Goal: Task Accomplishment & Management: Complete application form

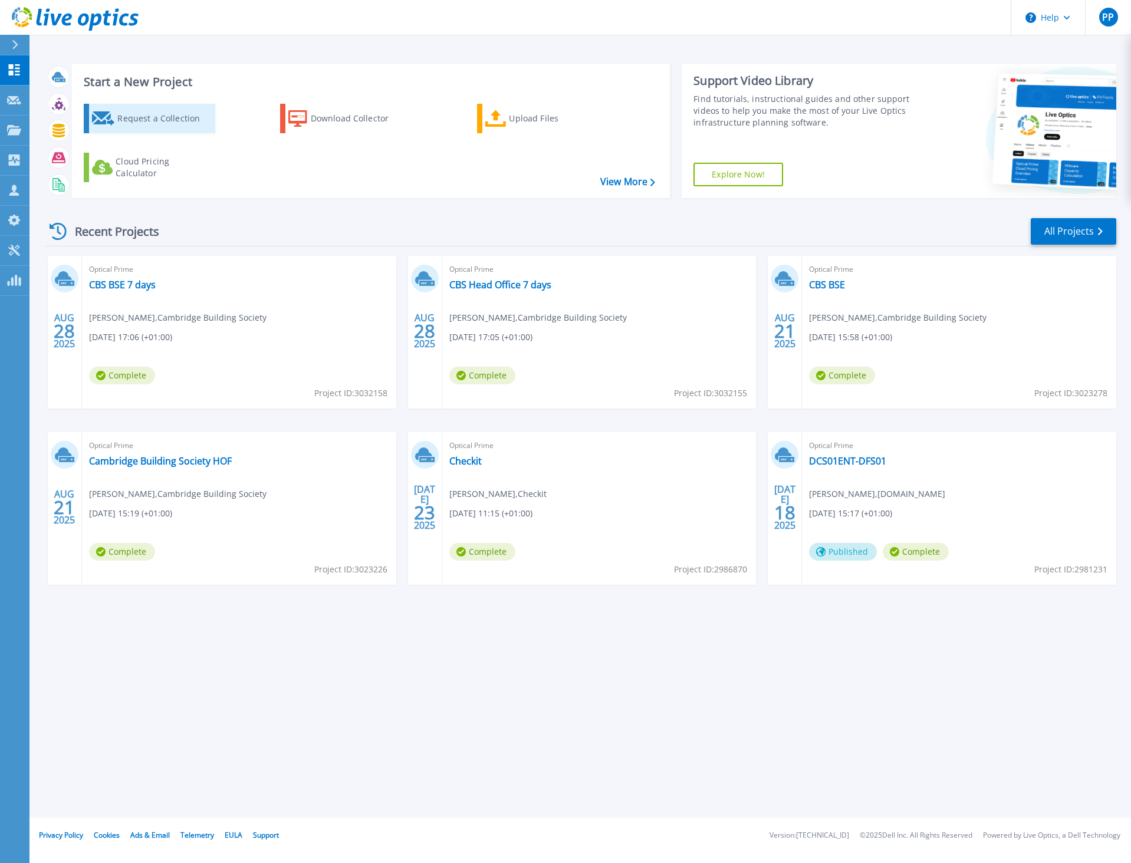
click at [160, 123] on div "Request a Collection" at bounding box center [164, 119] width 94 height 24
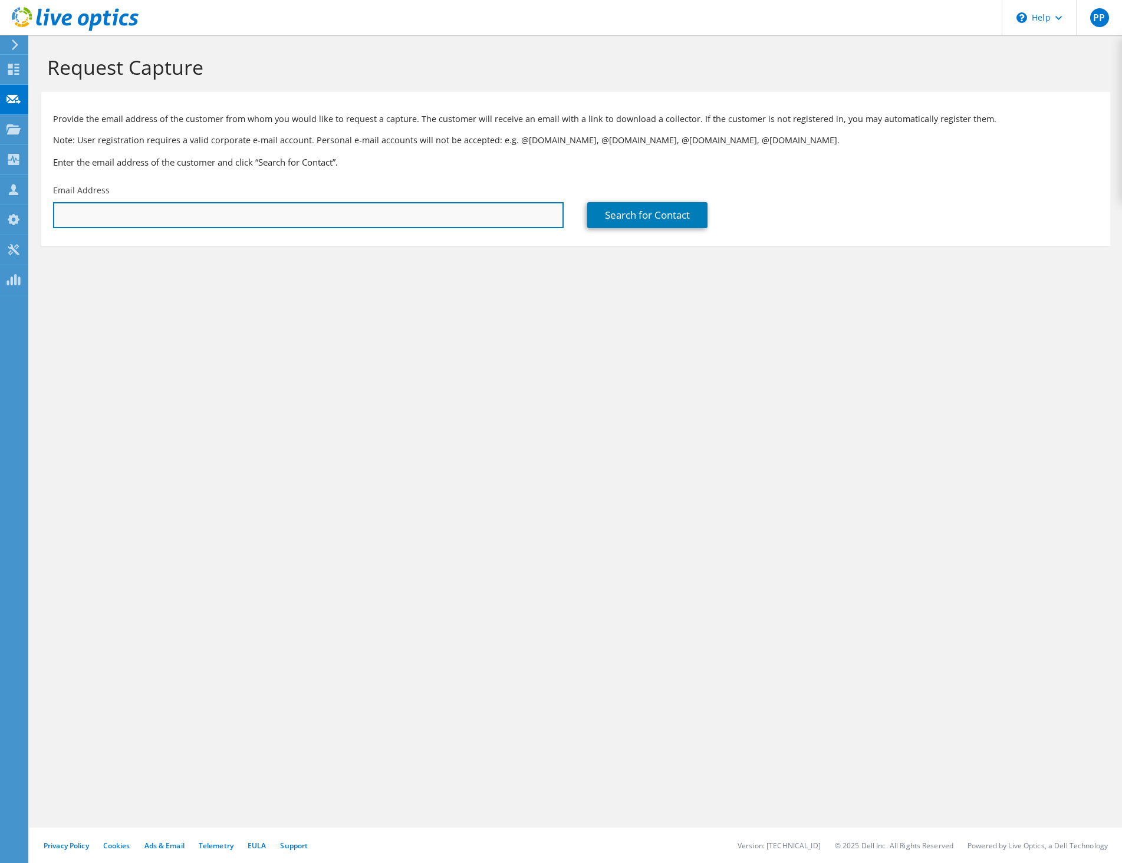
drag, startPoint x: 120, startPoint y: 228, endPoint x: 122, endPoint y: 214, distance: 14.3
click at [120, 228] on input "text" at bounding box center [308, 215] width 510 height 26
drag, startPoint x: 151, startPoint y: 216, endPoint x: 104, endPoint y: 222, distance: 47.5
click at [104, 222] on input "rob.beard@fresca" at bounding box center [308, 215] width 510 height 26
type input "rob.beard@primafruit.co.uk"
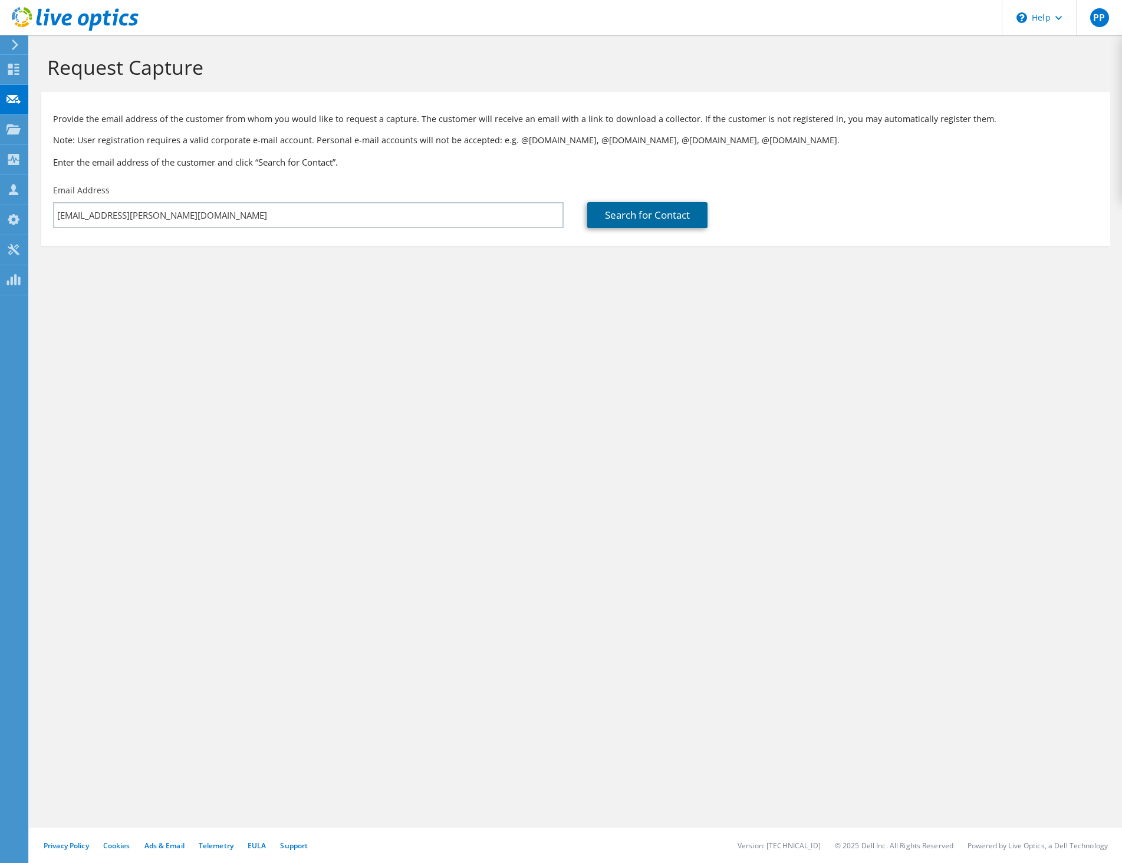
click at [647, 221] on link "Search for Contact" at bounding box center [647, 215] width 120 height 26
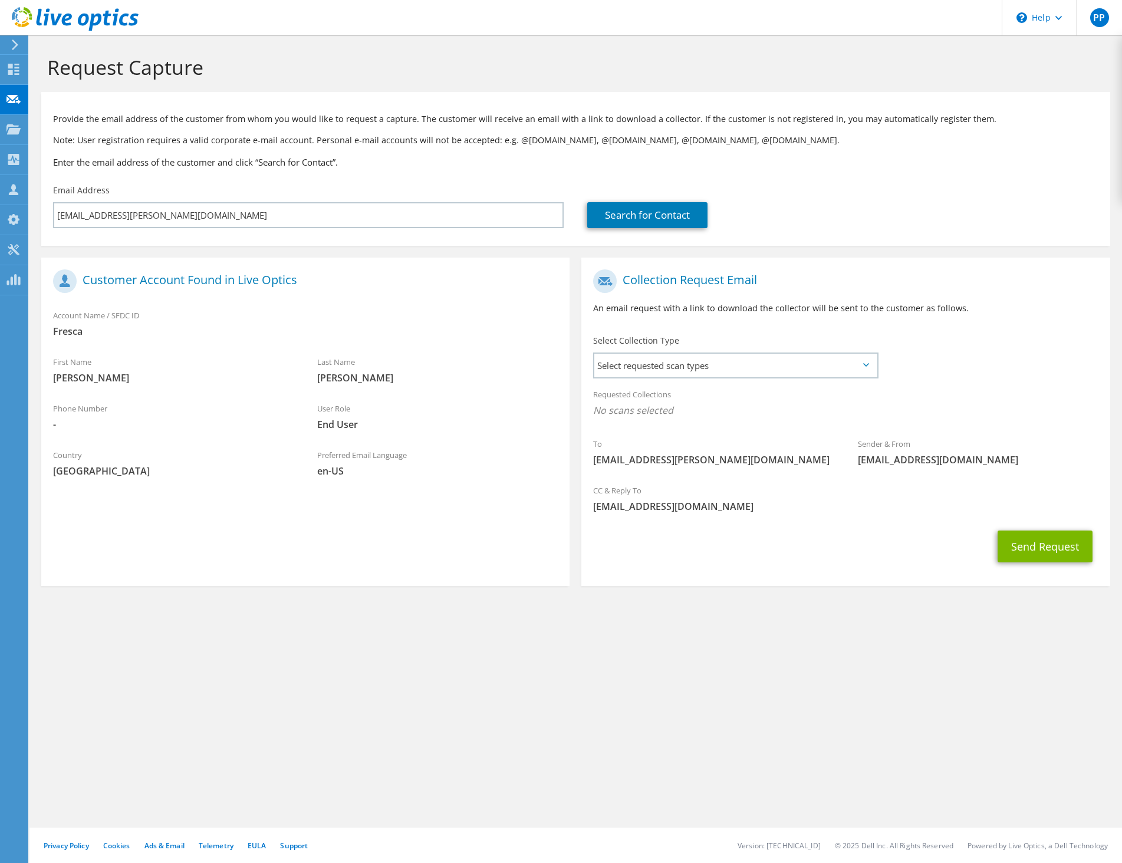
click at [266, 333] on span "Fresca" at bounding box center [305, 331] width 505 height 13
click at [710, 371] on span "Select requested scan types" at bounding box center [735, 366] width 282 height 24
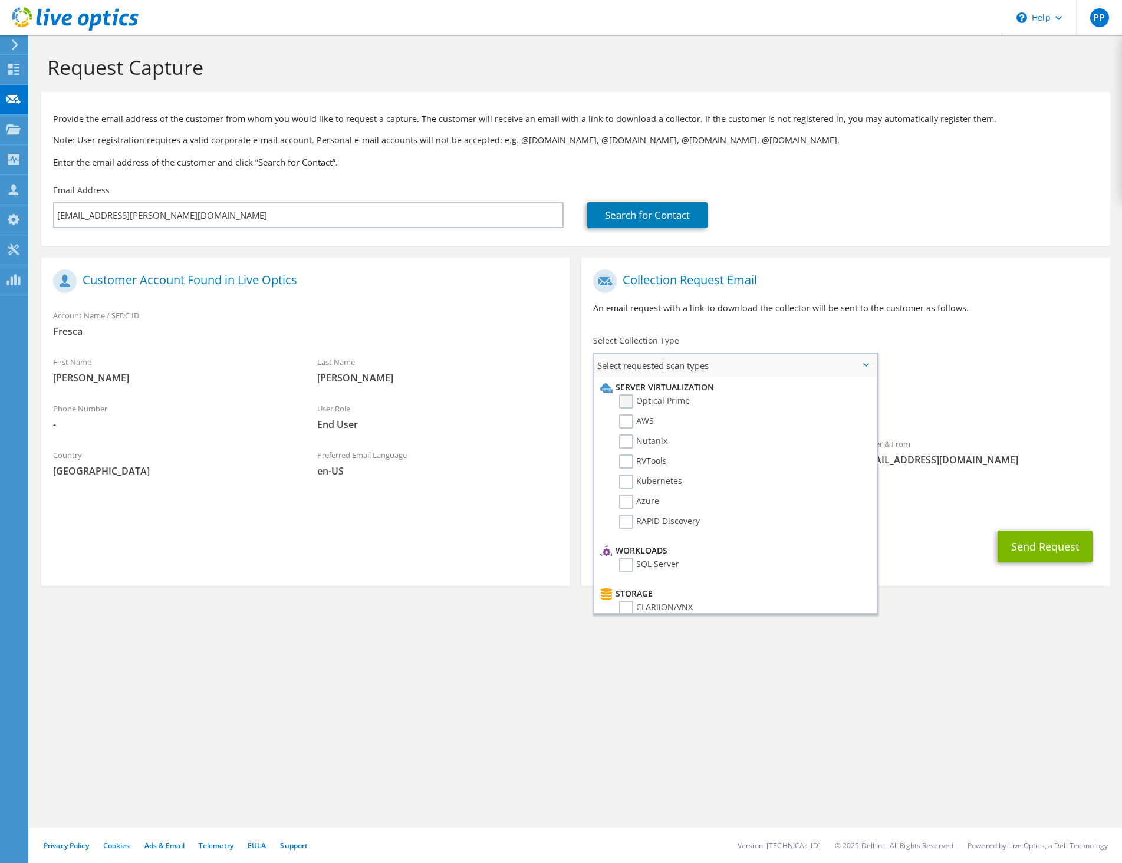
click at [675, 404] on label "Optical Prime" at bounding box center [654, 401] width 71 height 14
click at [0, 0] on input "Optical Prime" at bounding box center [0, 0] width 0 height 0
click at [684, 370] on span "Select requested scan types" at bounding box center [735, 366] width 282 height 24
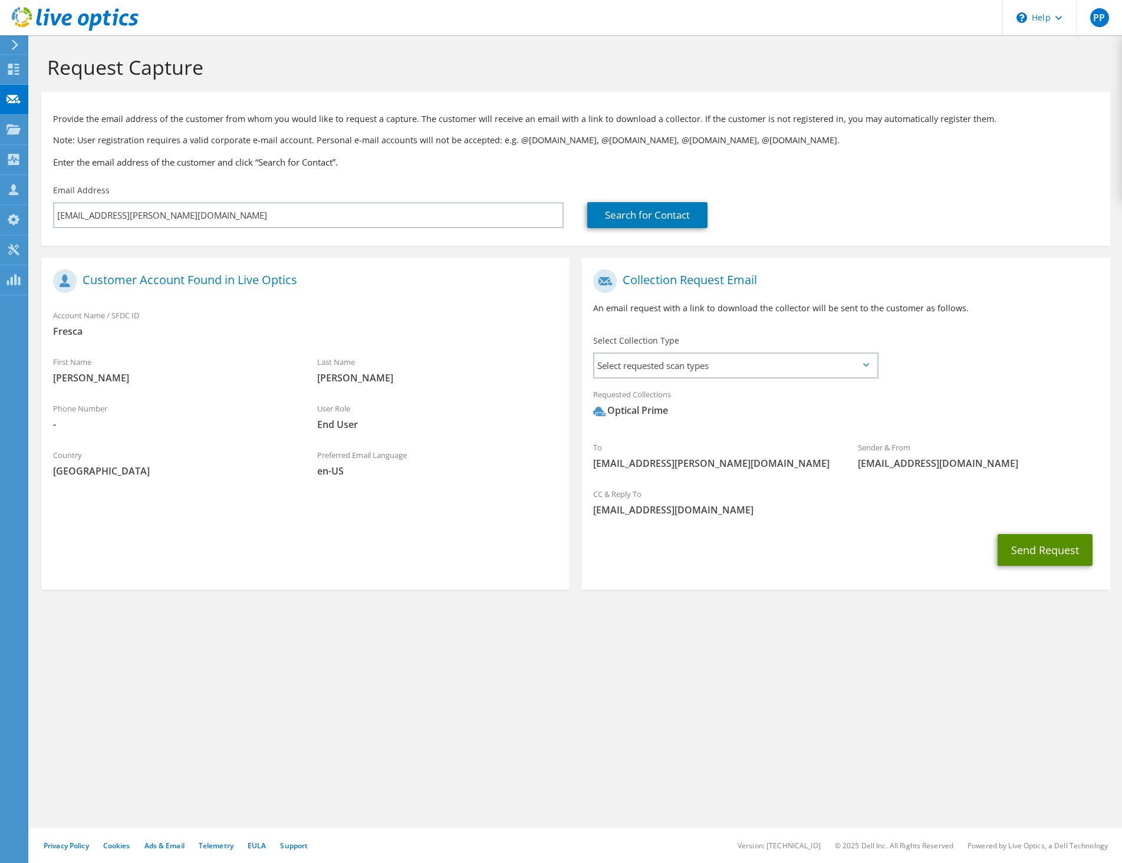
click at [1025, 551] on button "Send Request" at bounding box center [1044, 550] width 95 height 32
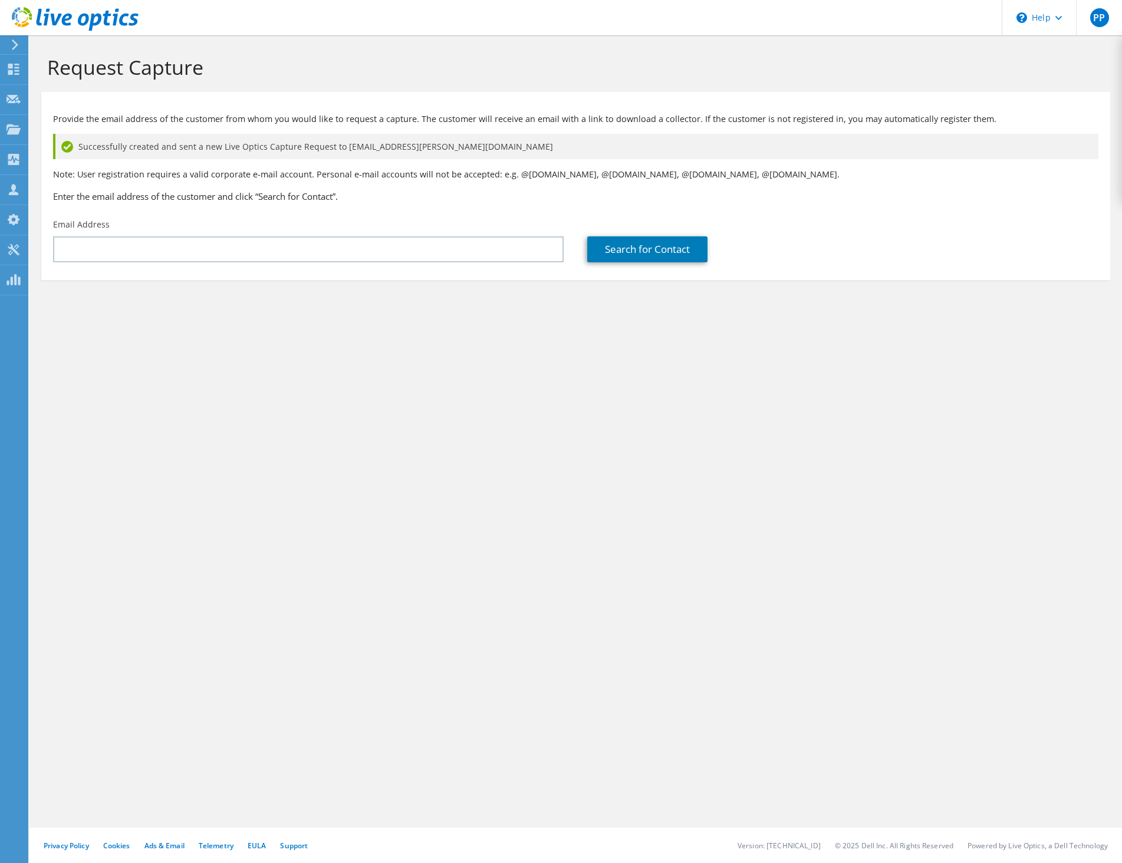
click at [203, 309] on section "Request Capture Provide the email address of the customer from whom you would l…" at bounding box center [575, 187] width 1092 height 304
